Goal: Information Seeking & Learning: Learn about a topic

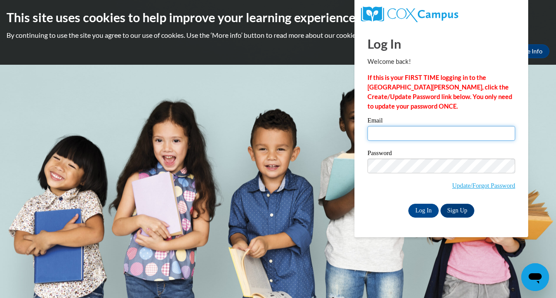
type input "clamb47@hotmail.com"
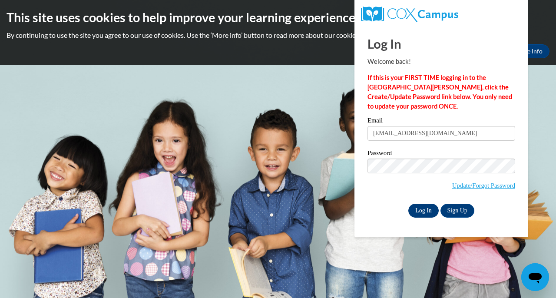
click at [426, 209] on input "Log In" at bounding box center [424, 211] width 30 height 14
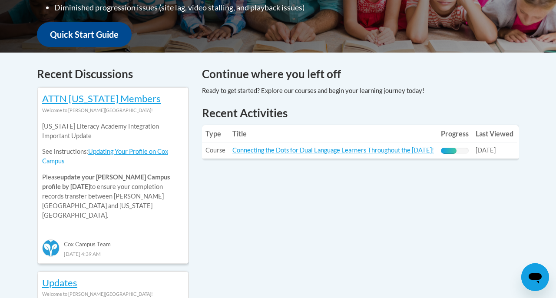
scroll to position [318, 0]
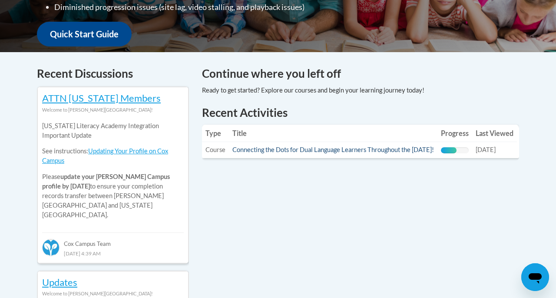
click at [365, 148] on link "Connecting the Dots for Dual Language Learners Throughout the [DATE]!" at bounding box center [333, 149] width 202 height 7
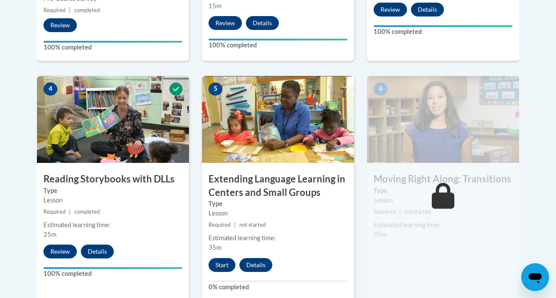
scroll to position [478, 0]
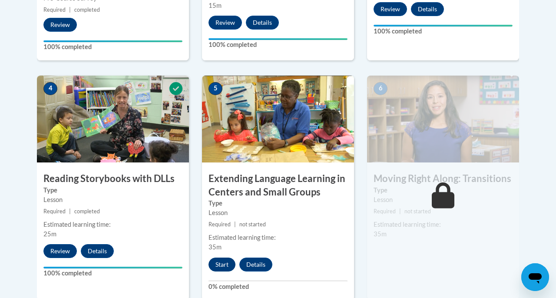
click at [223, 260] on button "Start" at bounding box center [222, 265] width 27 height 14
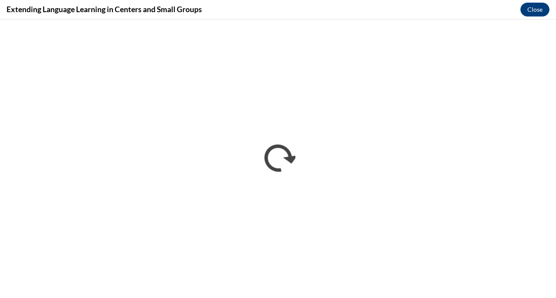
scroll to position [0, 0]
